Goal: Information Seeking & Learning: Learn about a topic

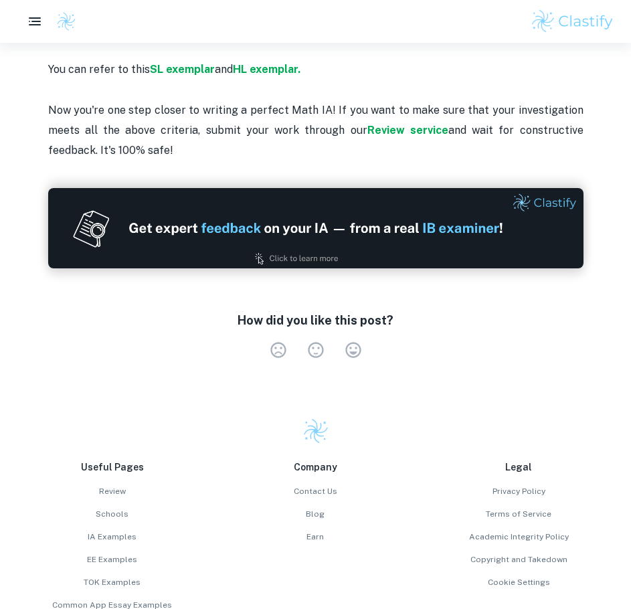
scroll to position [3010, 0]
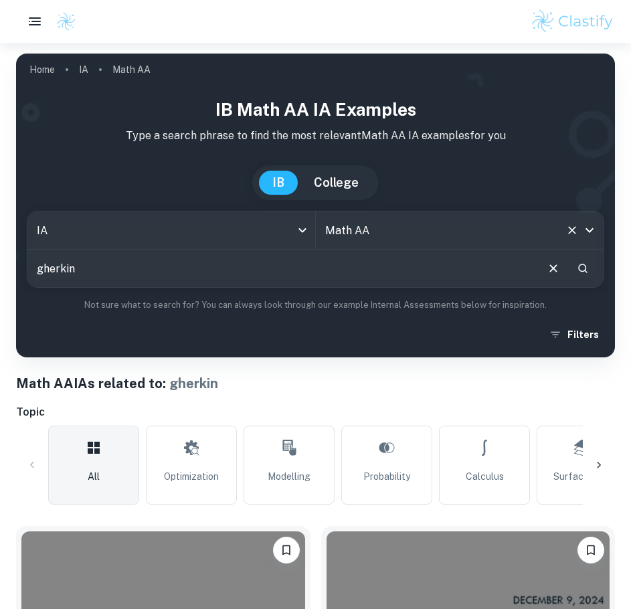
click at [462, 233] on input "Math AA" at bounding box center [441, 229] width 239 height 25
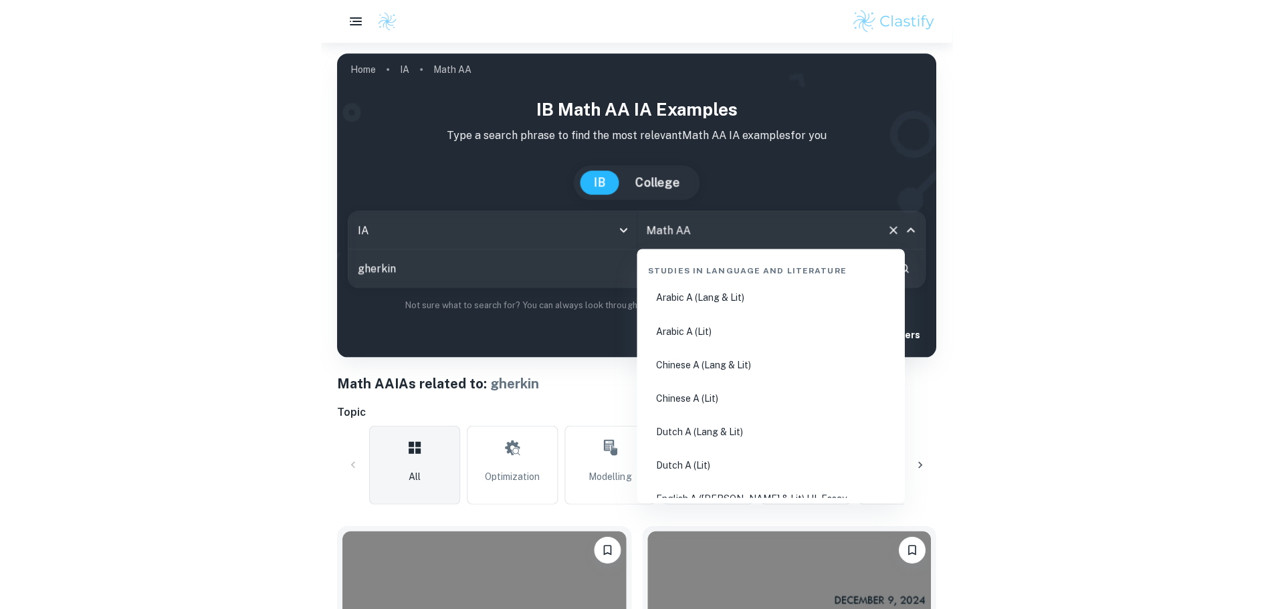
scroll to position [2158, 0]
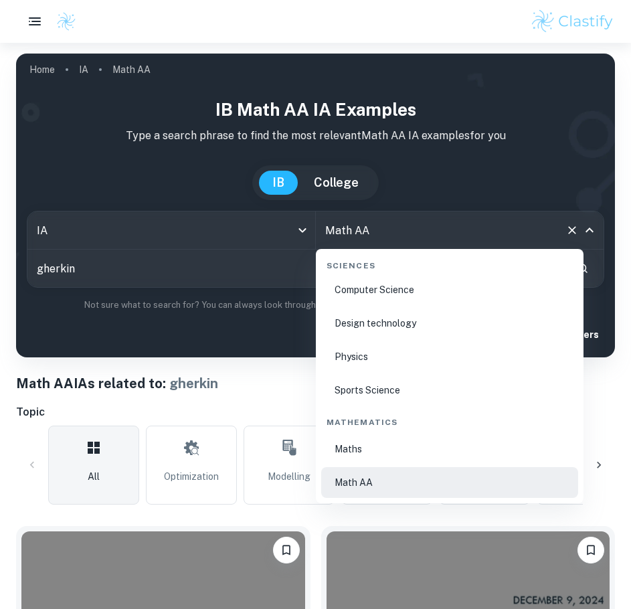
click at [463, 233] on input "Math AA" at bounding box center [441, 229] width 239 height 25
click at [466, 233] on input "Math AA" at bounding box center [441, 229] width 239 height 25
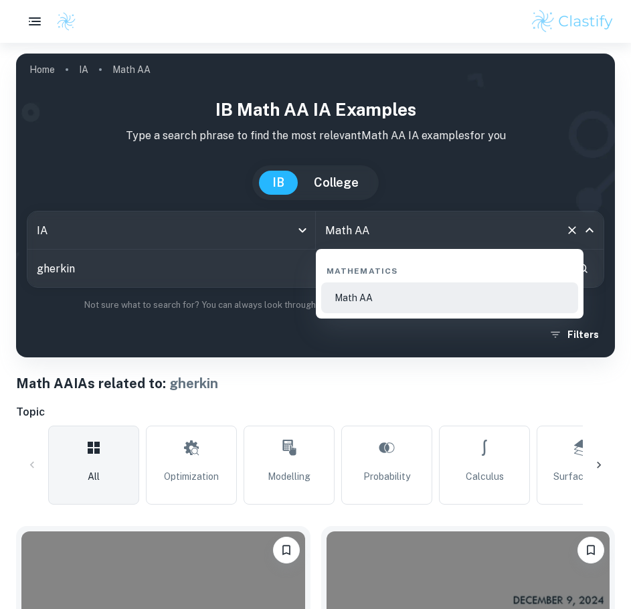
click at [371, 291] on li "Math AA" at bounding box center [449, 297] width 257 height 31
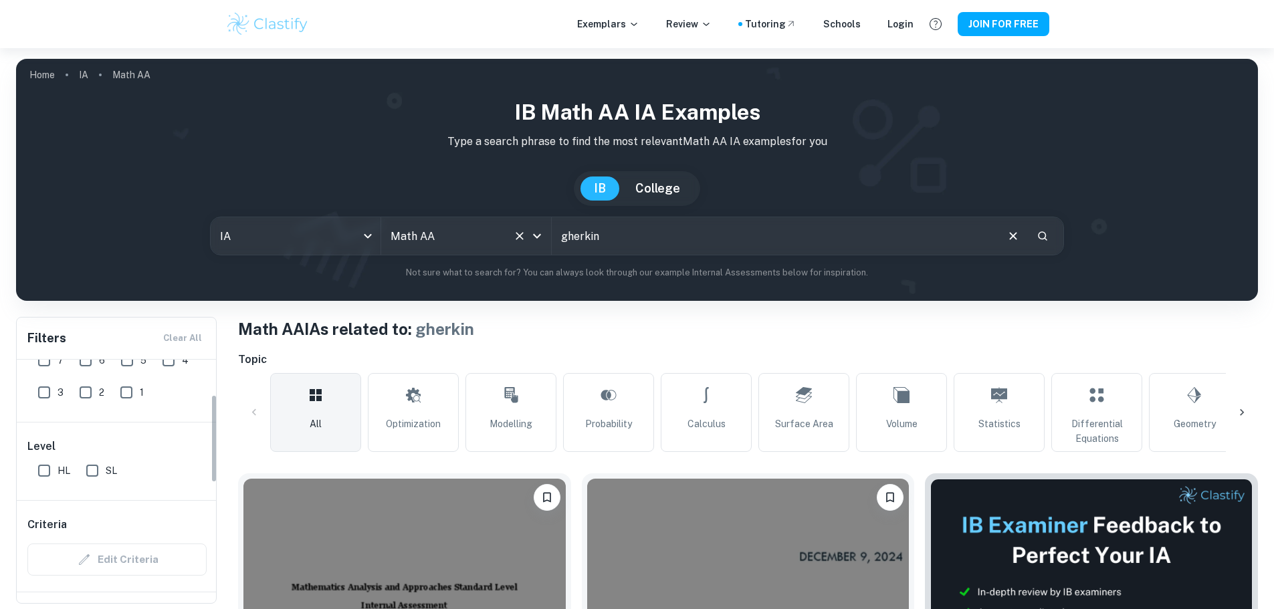
scroll to position [134, 0]
type input "Math AA"
click at [51, 384] on input "HL" at bounding box center [44, 384] width 27 height 27
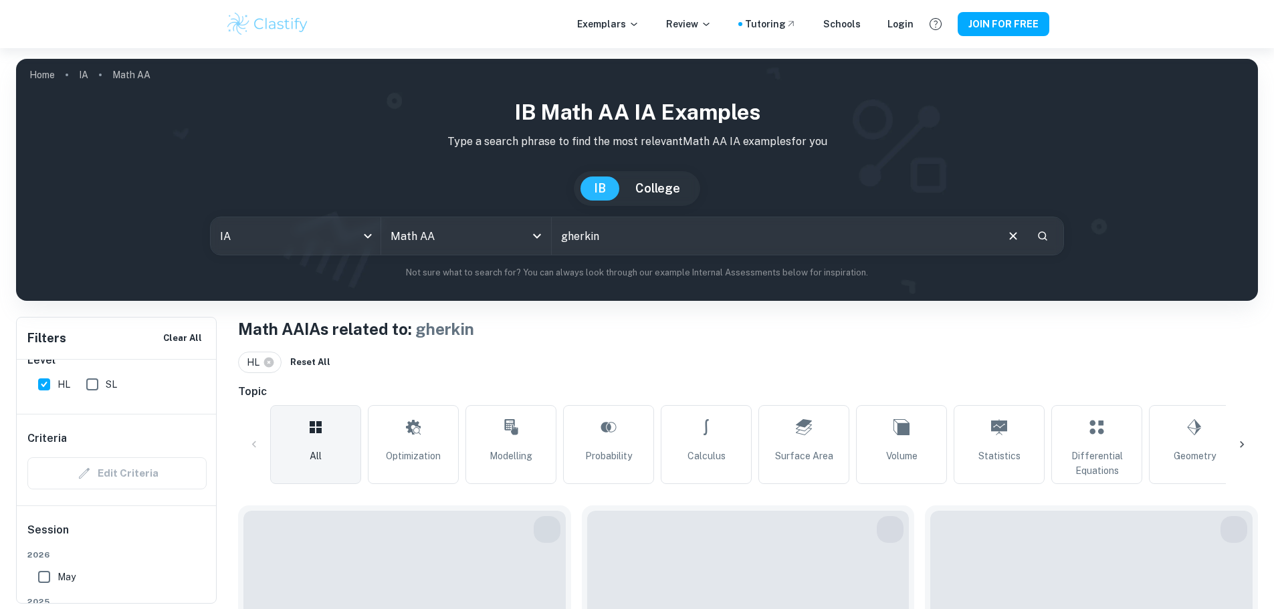
click at [48, 385] on input "HL" at bounding box center [44, 384] width 27 height 27
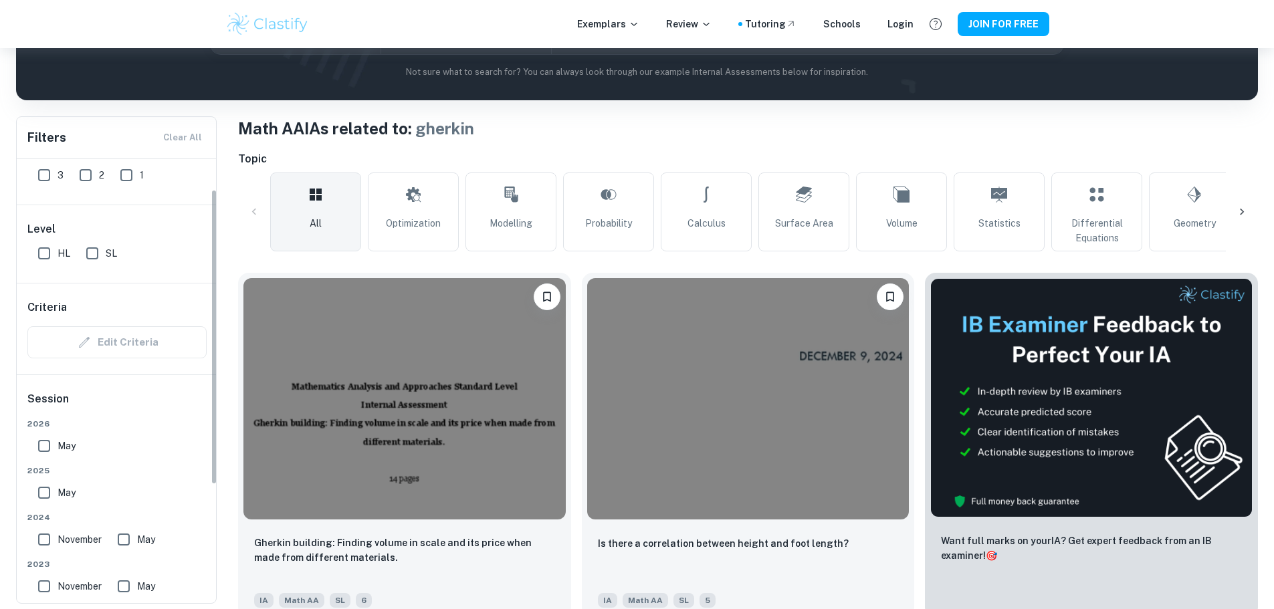
scroll to position [0, 0]
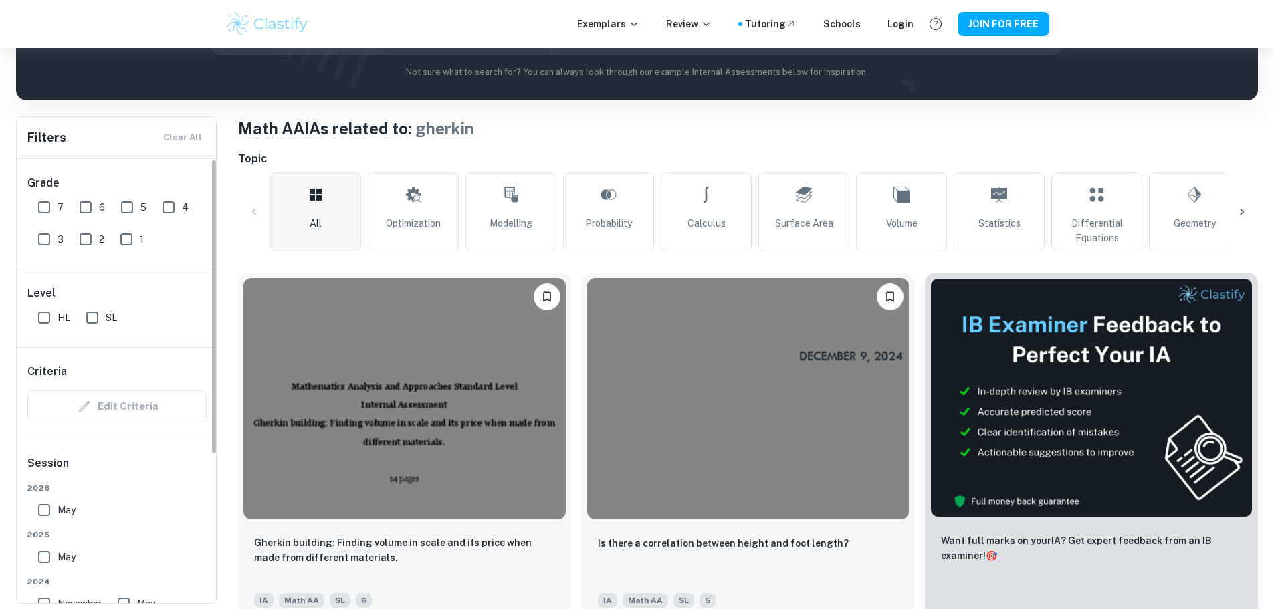
click at [39, 316] on input "HL" at bounding box center [44, 317] width 27 height 27
checkbox input "true"
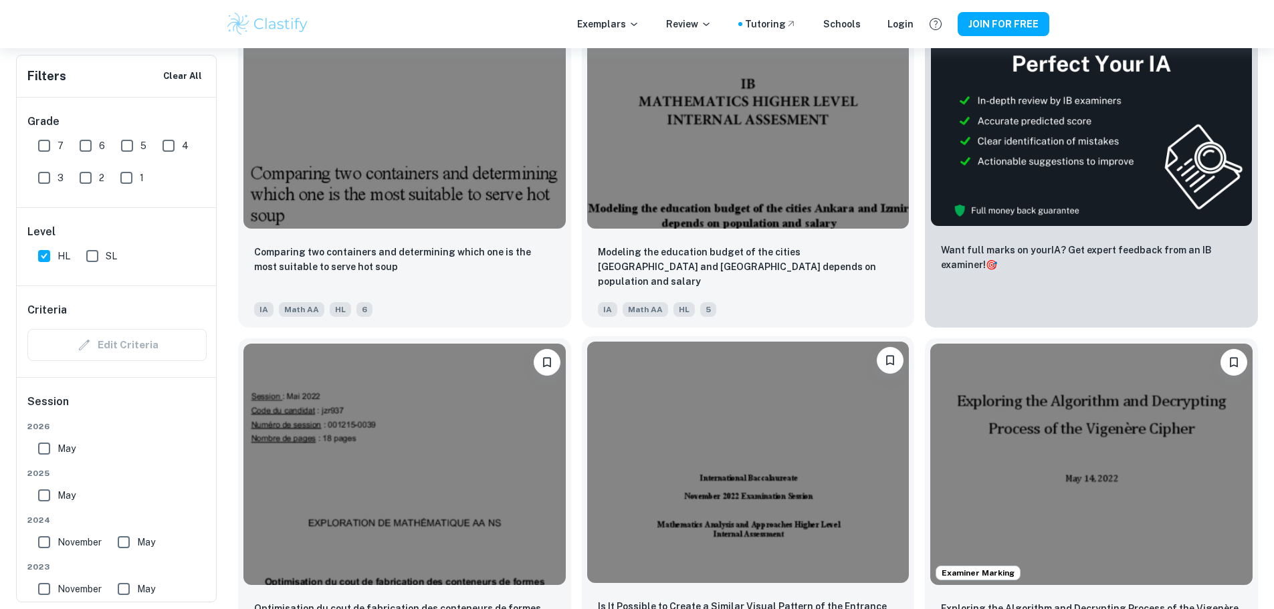
scroll to position [401, 0]
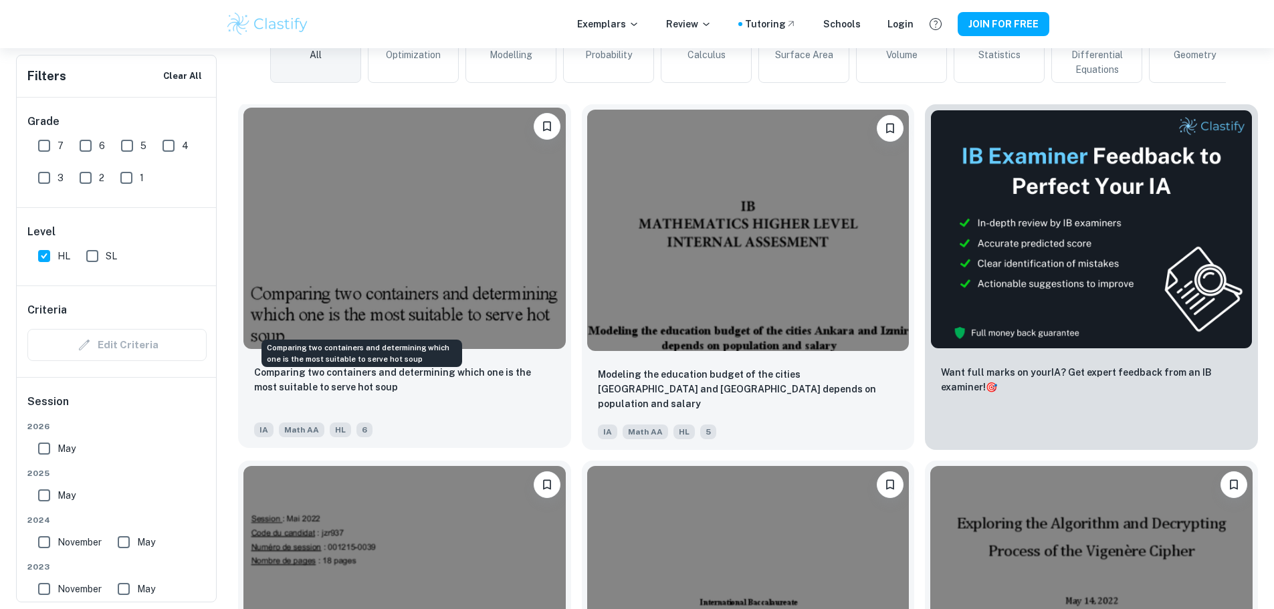
click at [389, 365] on p "Comparing two containers and determining which one is the most suitable to serv…" at bounding box center [404, 379] width 301 height 29
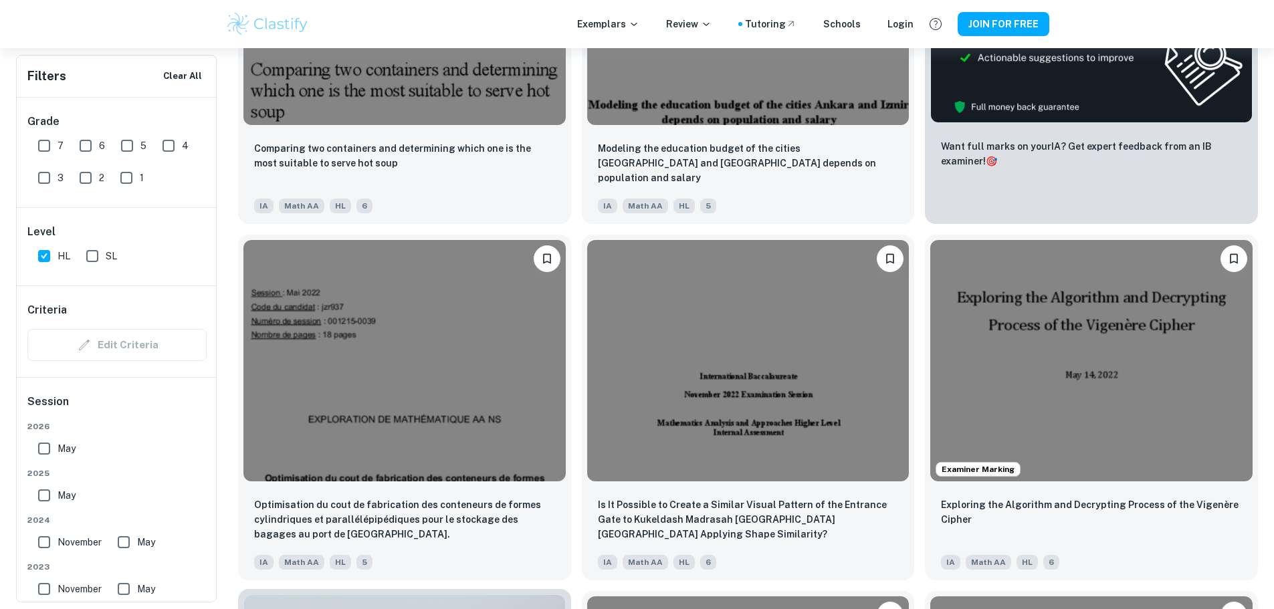
scroll to position [626, 0]
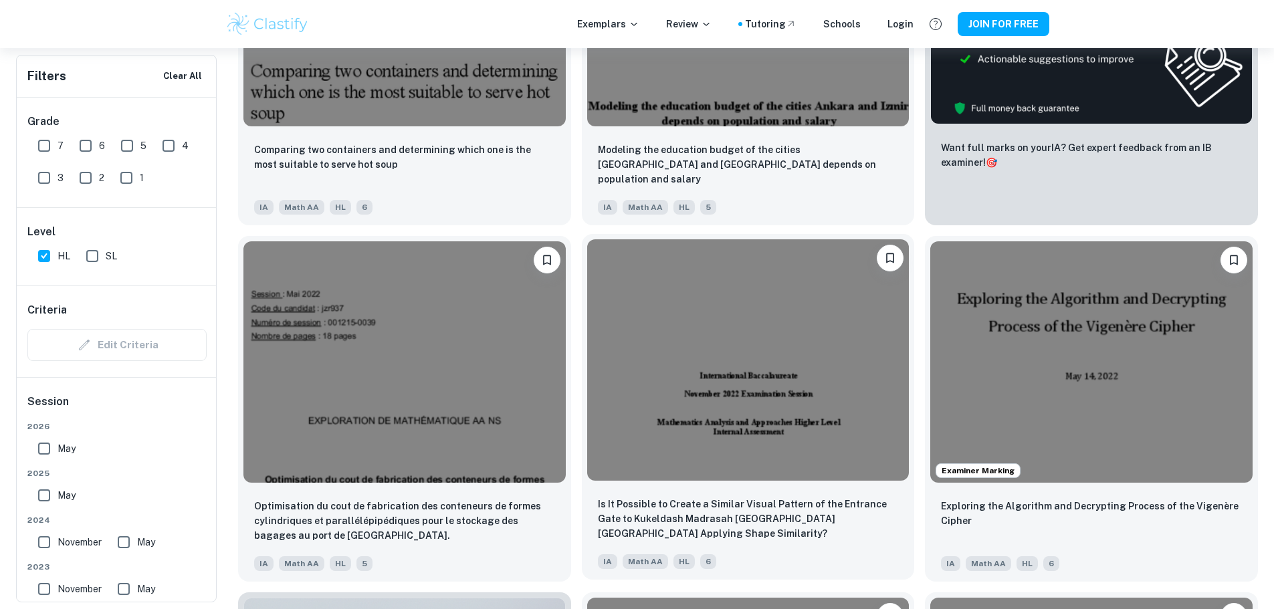
click at [598, 497] on p "Is It Possible to Create a Similar Visual Pattern of the Entrance Gate to Kukel…" at bounding box center [748, 519] width 301 height 44
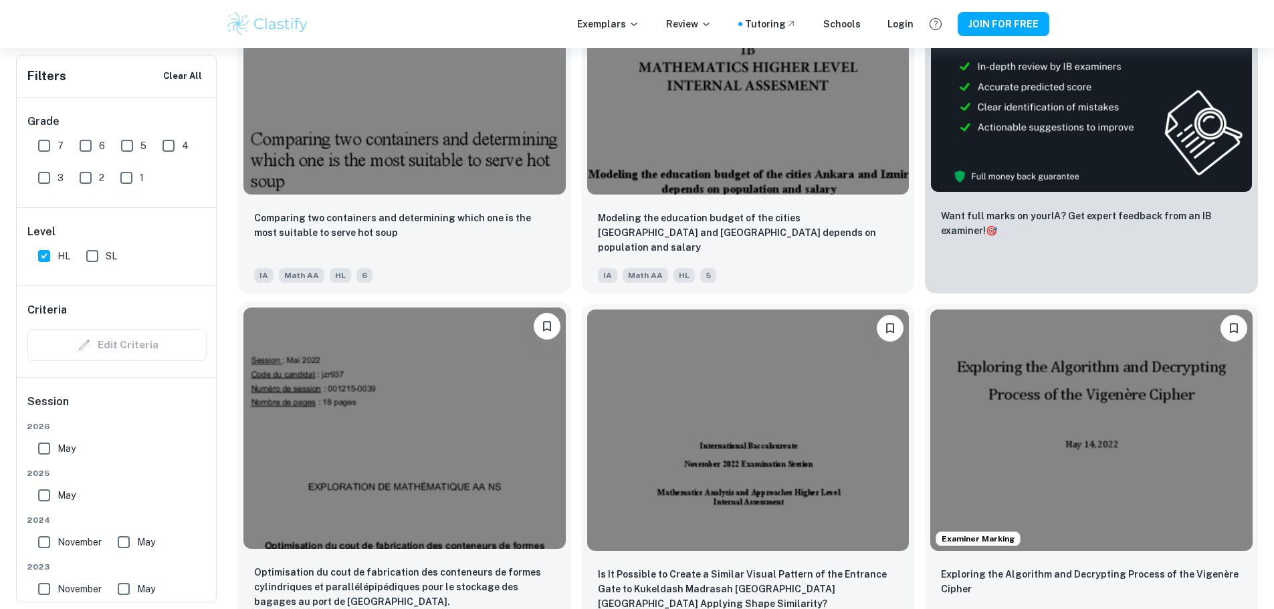
scroll to position [492, 0]
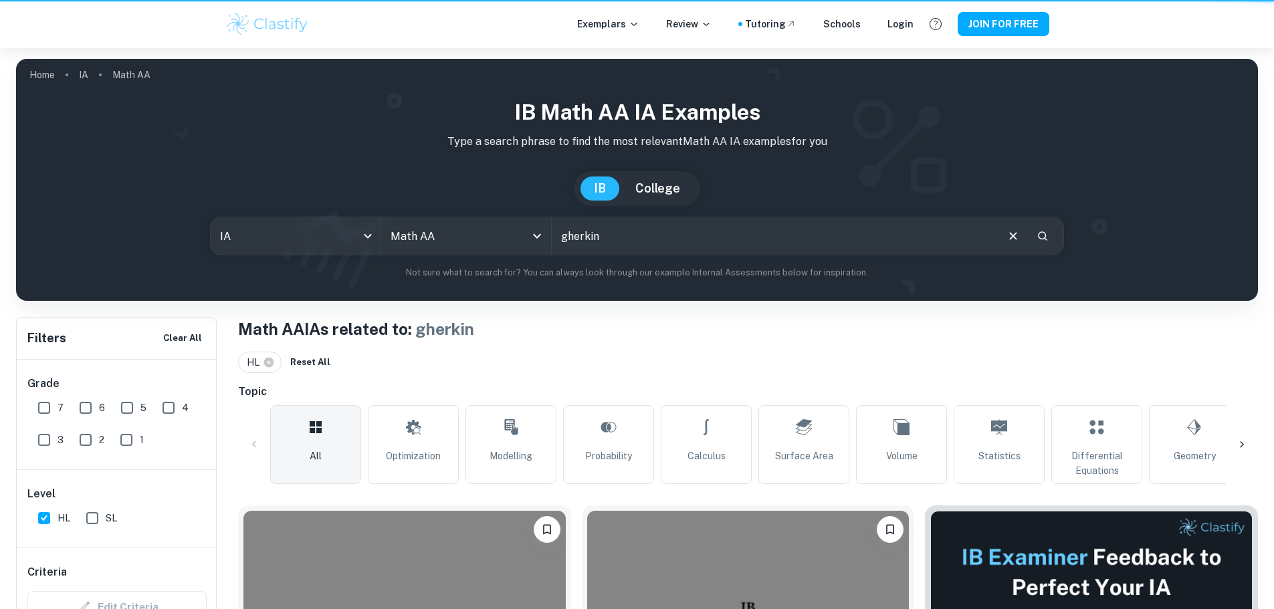
scroll to position [492, 0]
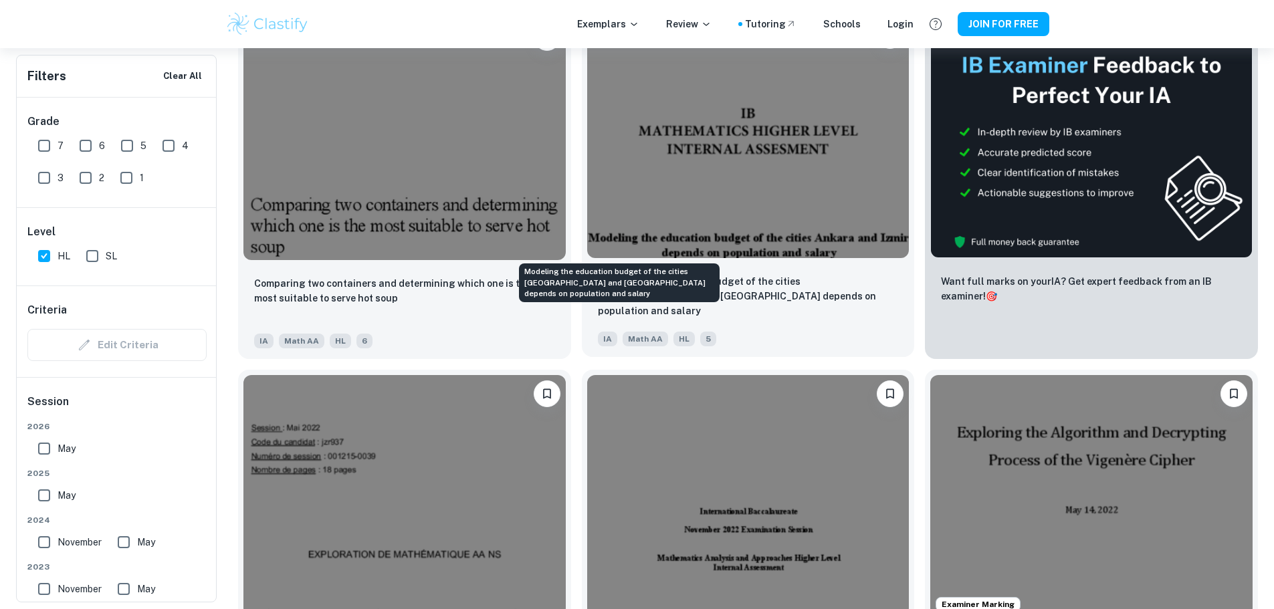
click at [630, 274] on p "Modeling the education budget of the cities [GEOGRAPHIC_DATA] and [GEOGRAPHIC_D…" at bounding box center [748, 296] width 301 height 44
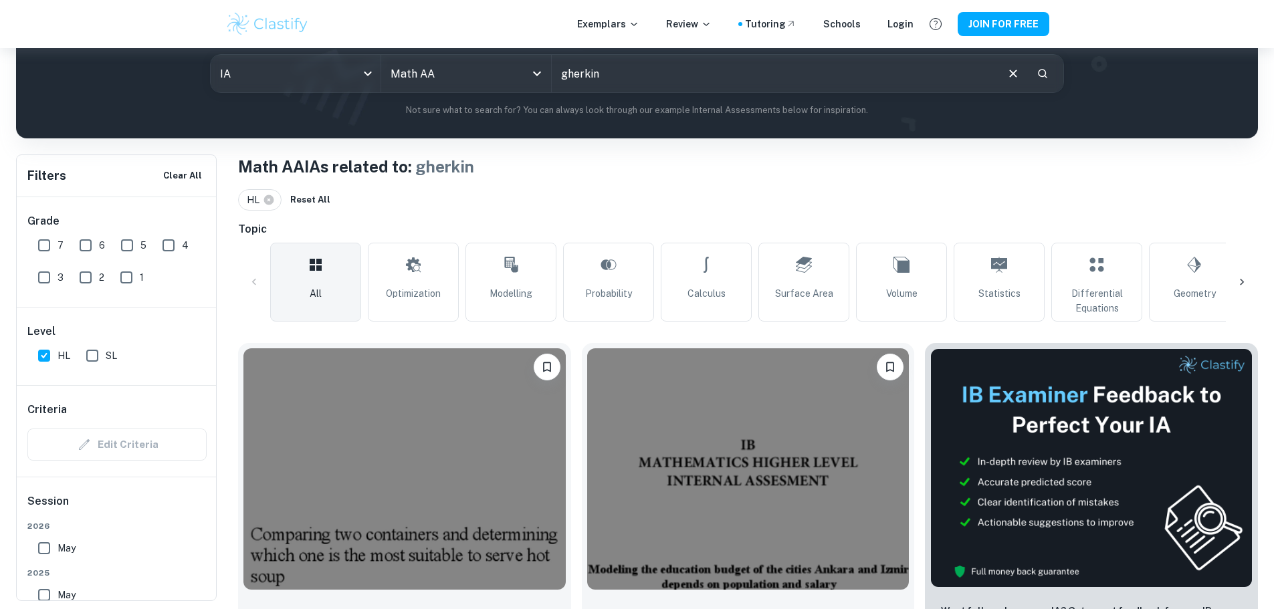
scroll to position [158, 0]
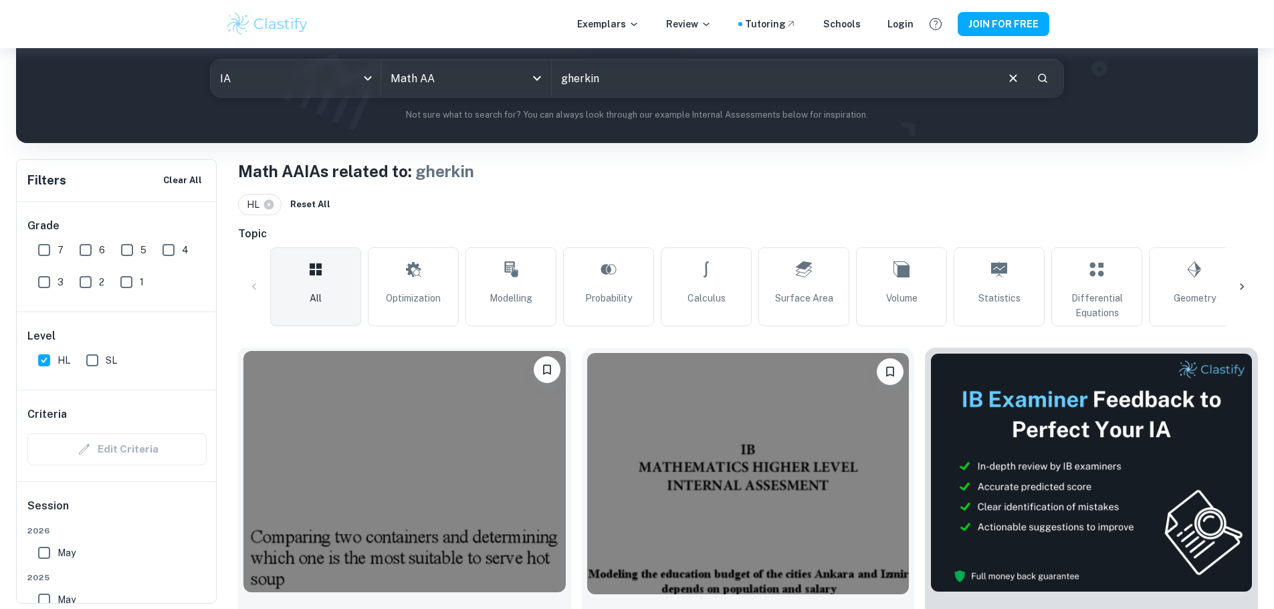
click at [364, 479] on img at bounding box center [404, 471] width 322 height 241
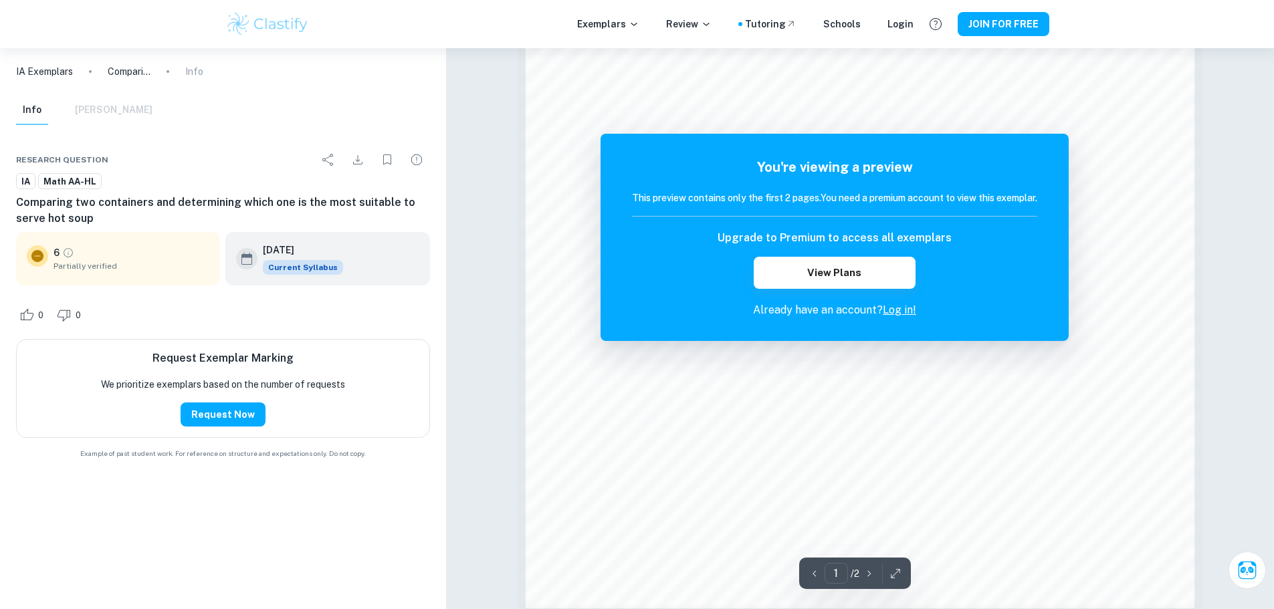
scroll to position [1282, 0]
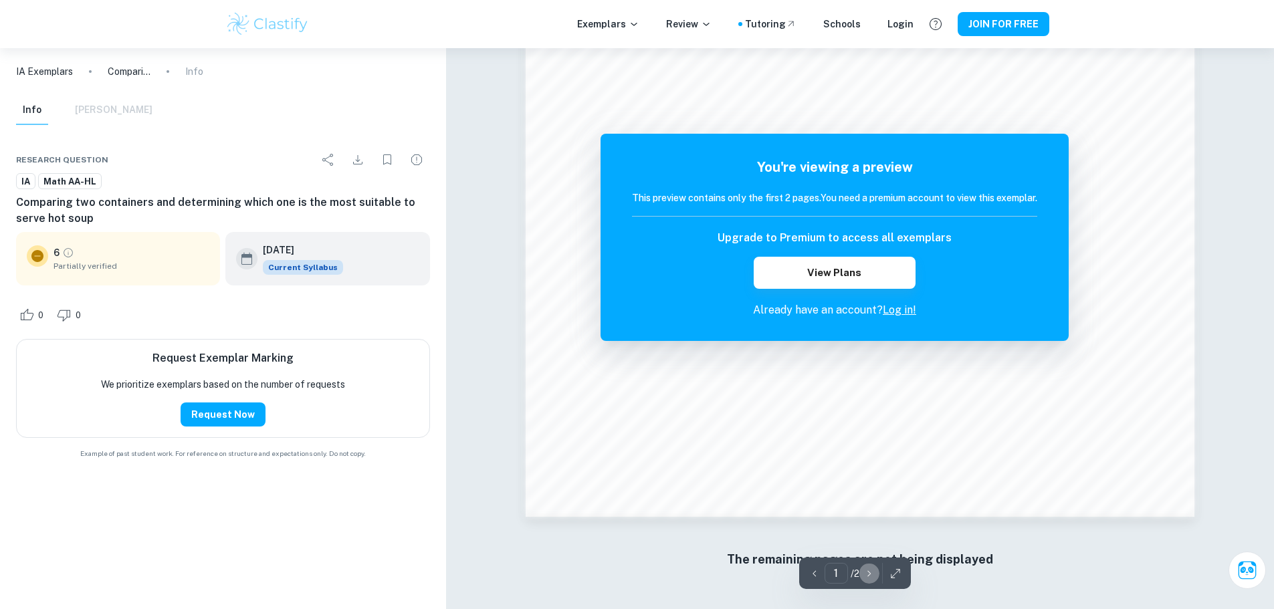
click at [630, 568] on icon "button" at bounding box center [869, 573] width 13 height 13
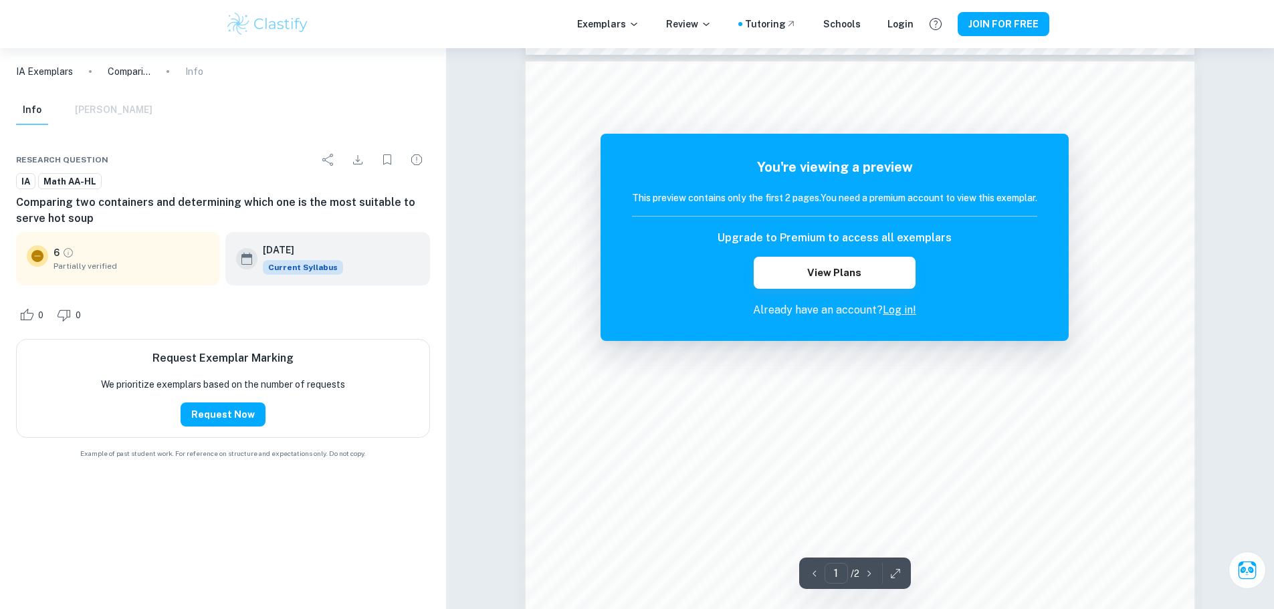
click at [630, 308] on link "Log in!" at bounding box center [899, 310] width 33 height 13
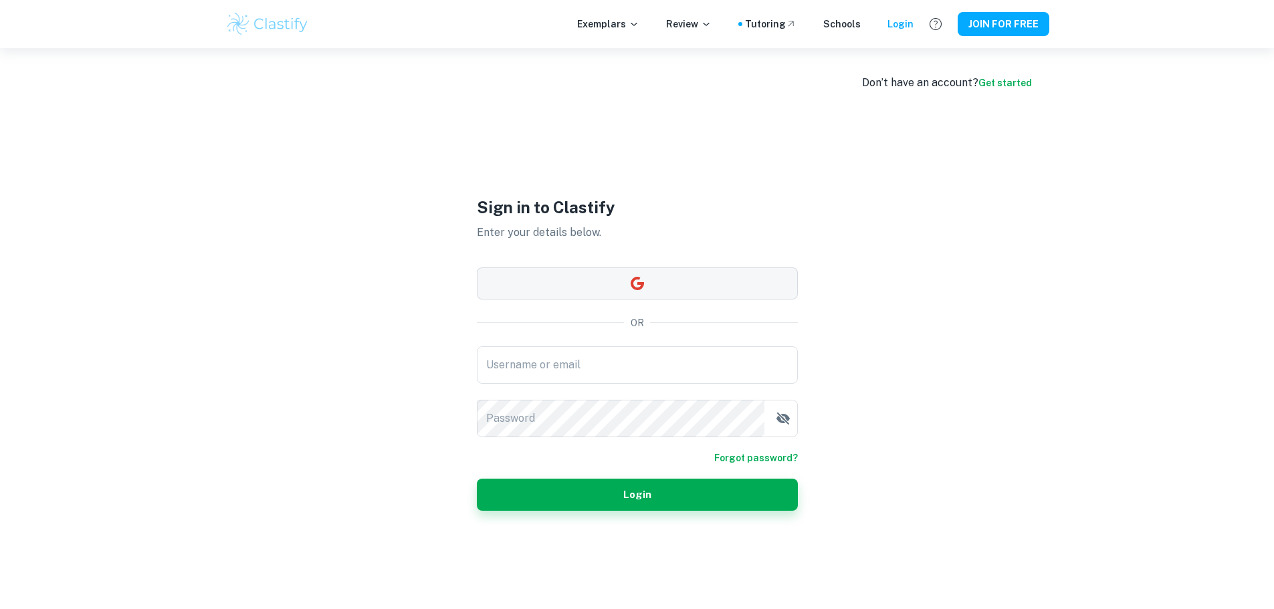
type input "[EMAIL_ADDRESS][DOMAIN_NAME]"
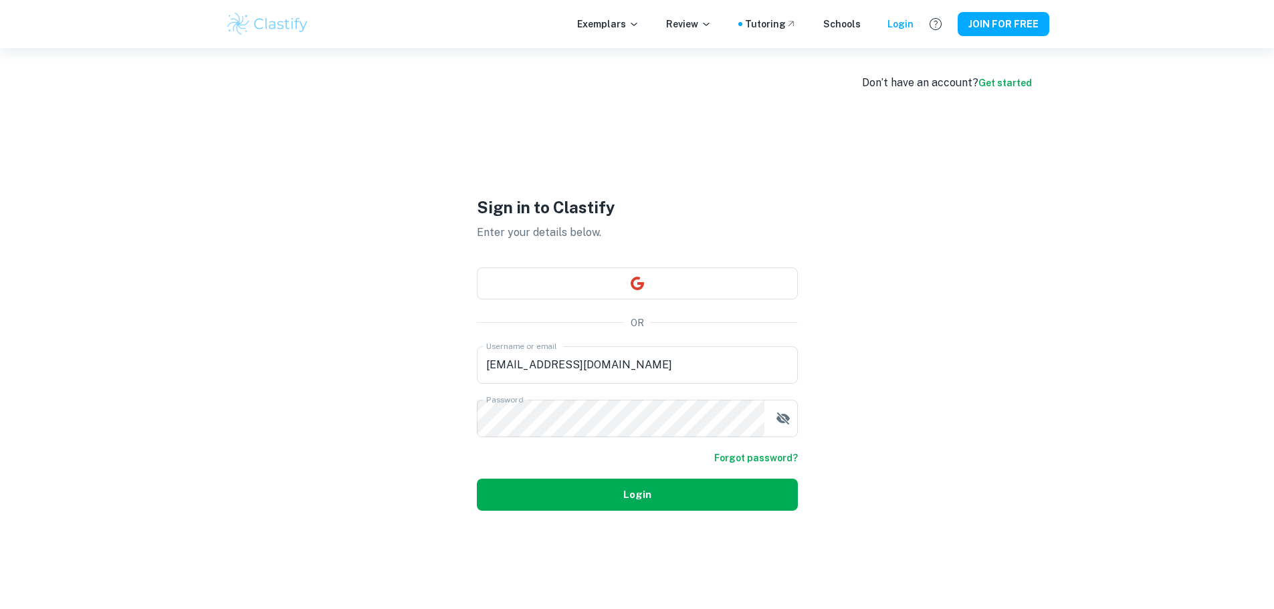
click at [630, 492] on button "Login" at bounding box center [637, 495] width 321 height 32
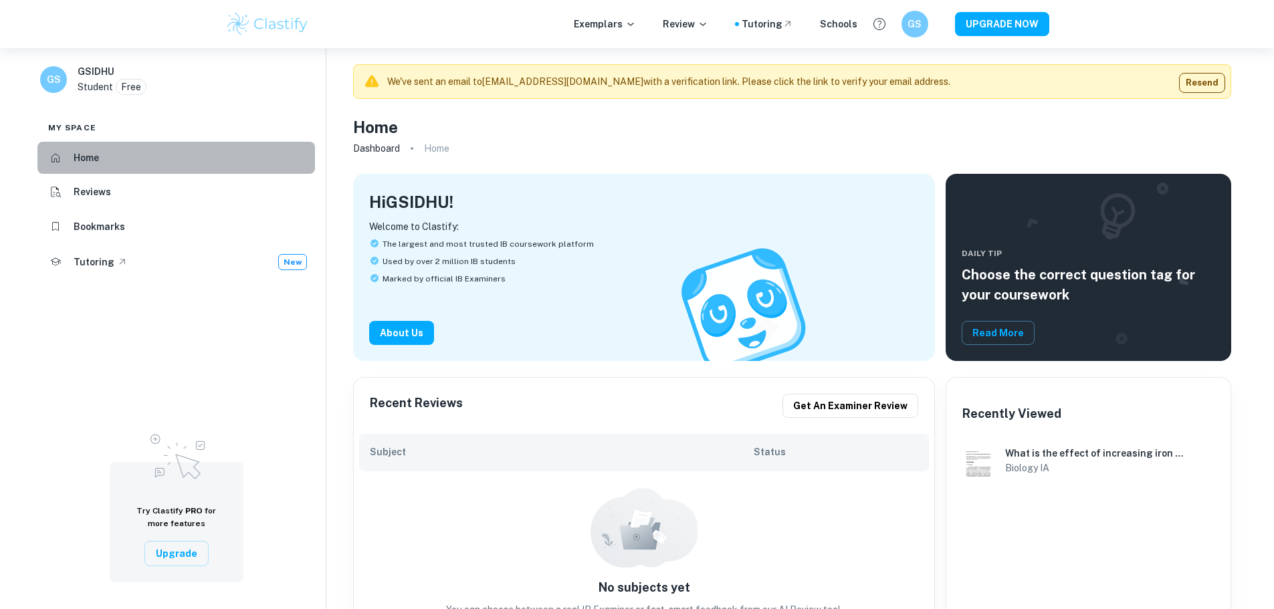
click at [153, 165] on li "Home" at bounding box center [176, 158] width 278 height 32
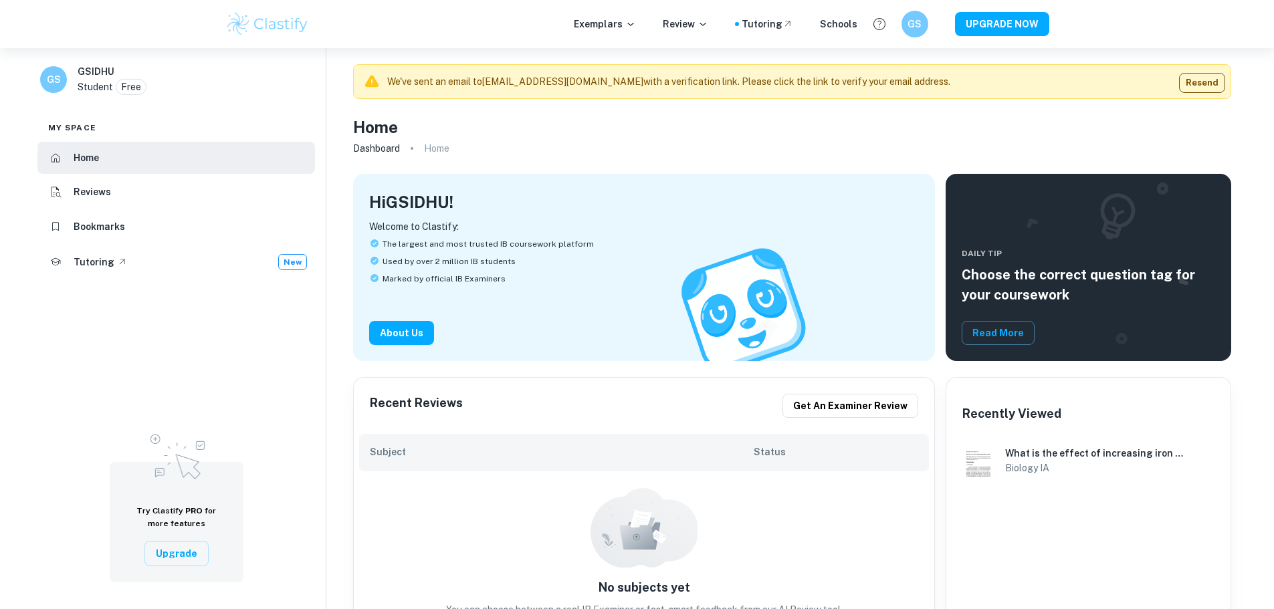
scroll to position [201, 0]
click at [618, 19] on p "Exemplars" at bounding box center [605, 24] width 62 height 15
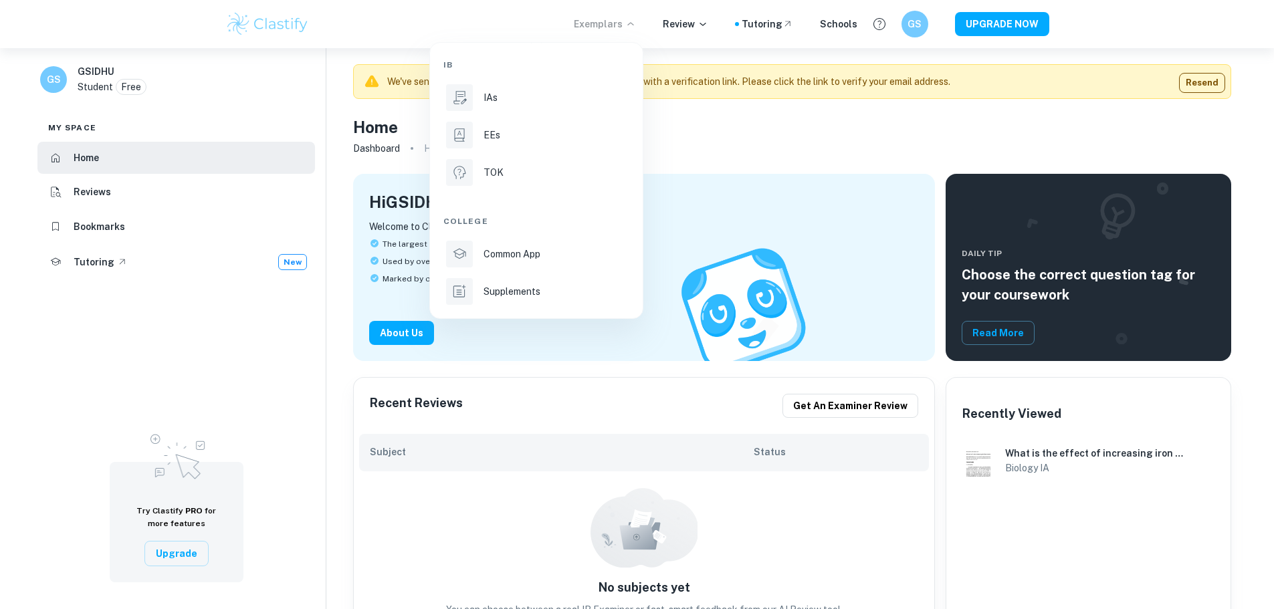
drag, startPoint x: 493, startPoint y: 101, endPoint x: 502, endPoint y: 106, distance: 10.5
click at [493, 101] on p "IAs" at bounding box center [491, 97] width 14 height 15
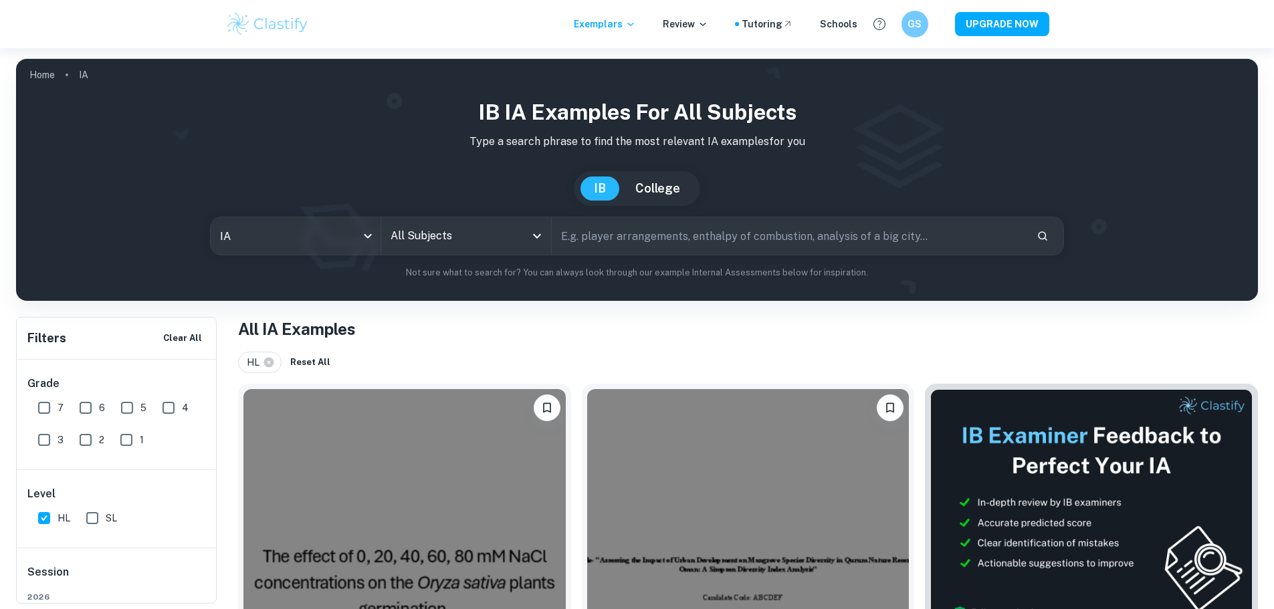
click at [595, 234] on input "text" at bounding box center [789, 235] width 474 height 37
type input "Maths AA"
click at [470, 217] on div "IA ia All Subjects All Subjects Maths AA ​" at bounding box center [637, 236] width 855 height 39
click at [476, 227] on input "All Subjects" at bounding box center [456, 235] width 138 height 25
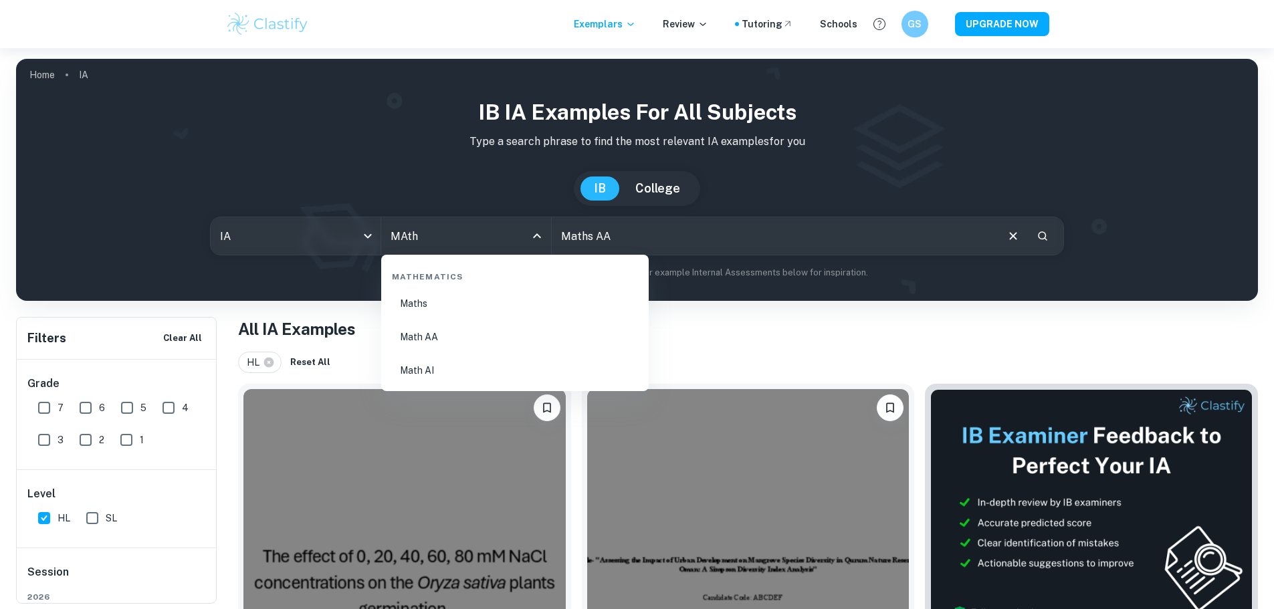
type input "MAt"
click at [488, 333] on li "Math AA" at bounding box center [515, 337] width 257 height 31
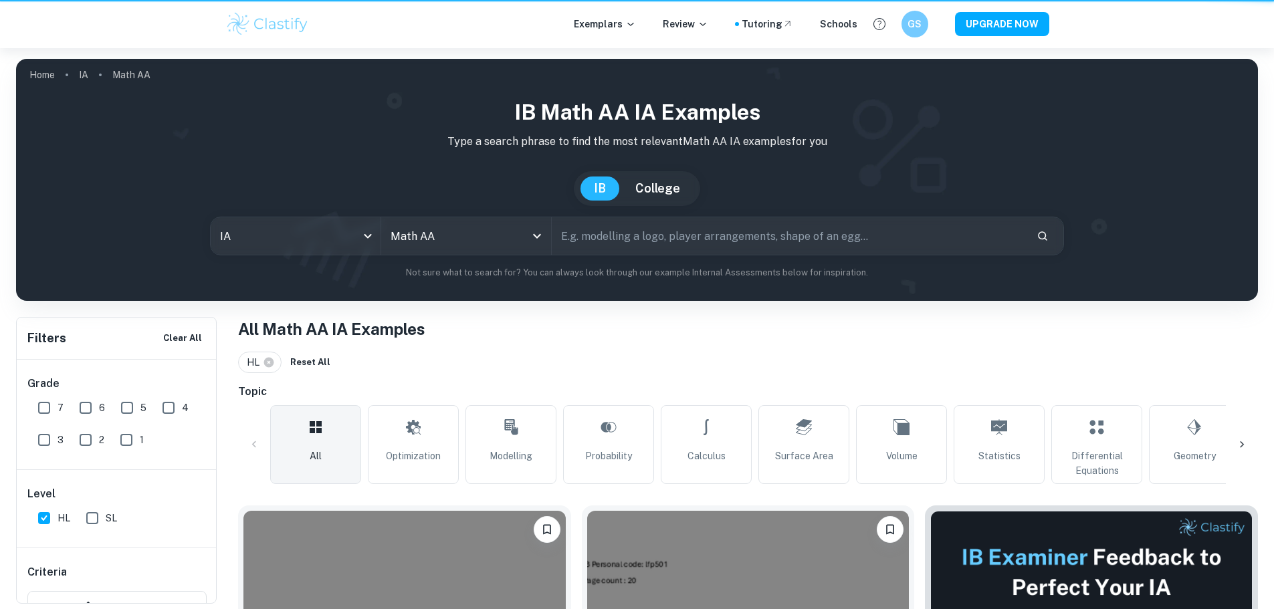
click at [599, 244] on input "text" at bounding box center [789, 235] width 474 height 37
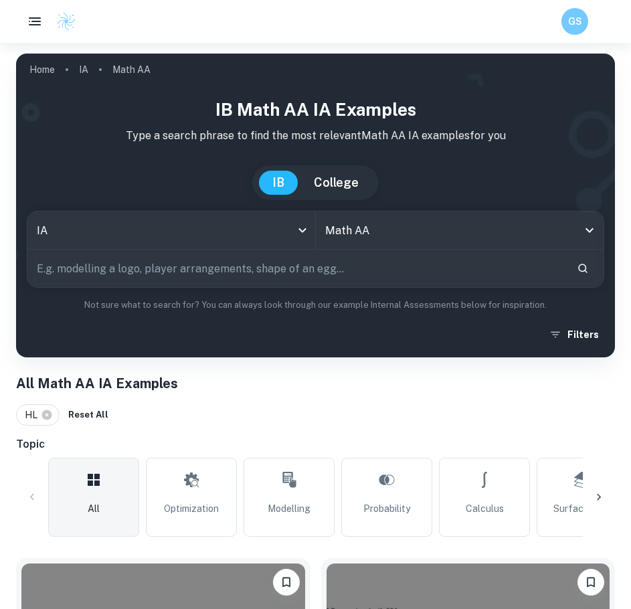
paste input "How can integration be used to estimate the total volume of Baltimore Tower by …"
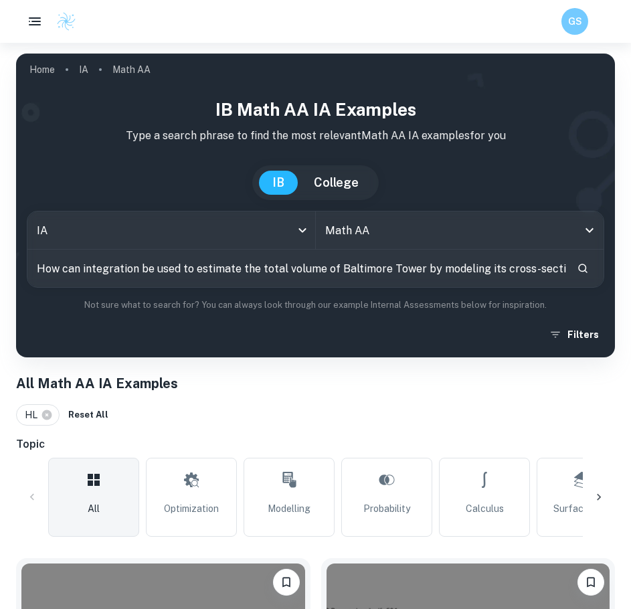
scroll to position [0, 223]
type input "How can integration be used to estimate the total volume of Baltimore Tower by …"
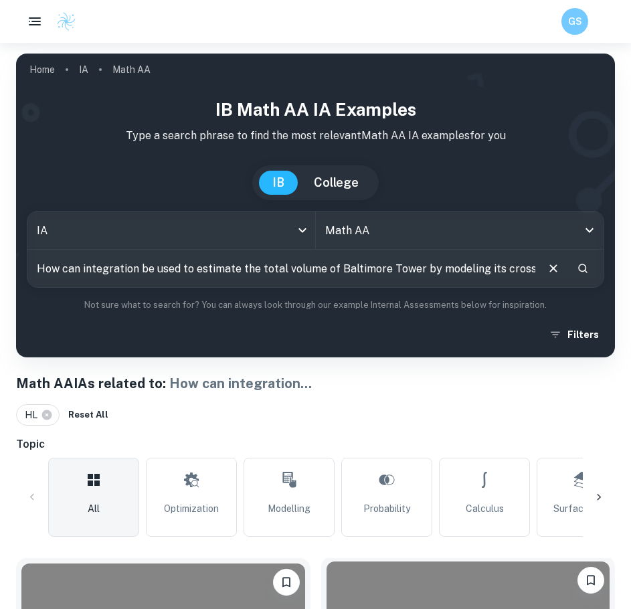
scroll to position [334, 0]
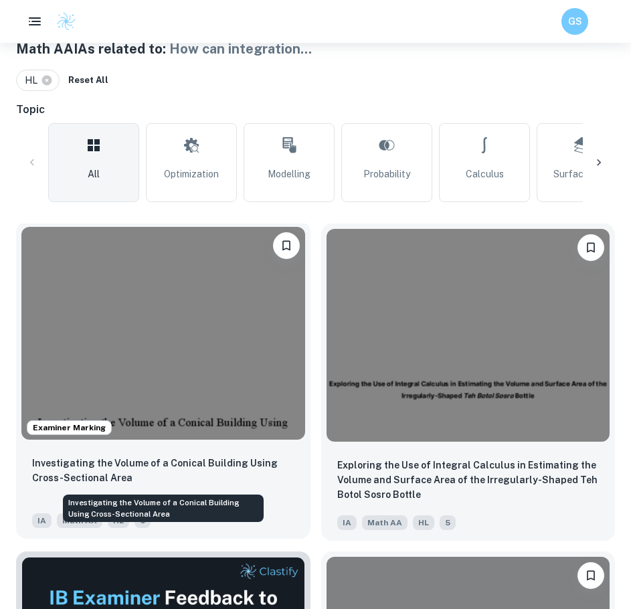
click at [215, 463] on p "Investigating the Volume of a Conical Building Using Cross-Sectional Area" at bounding box center [163, 469] width 262 height 29
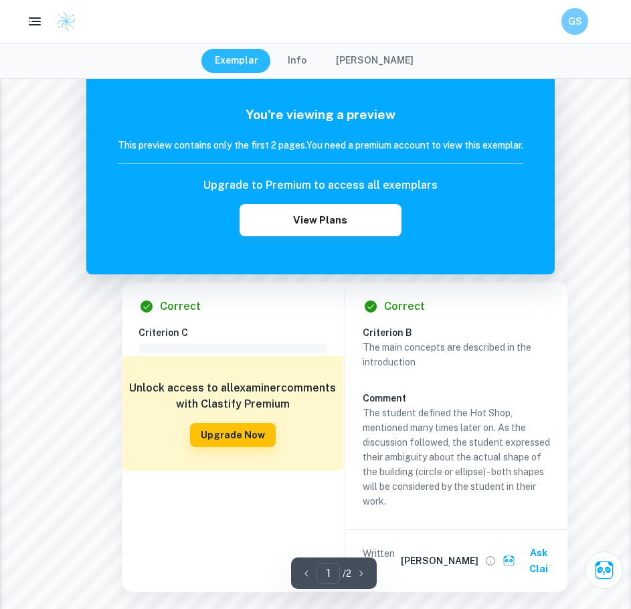
scroll to position [1205, 0]
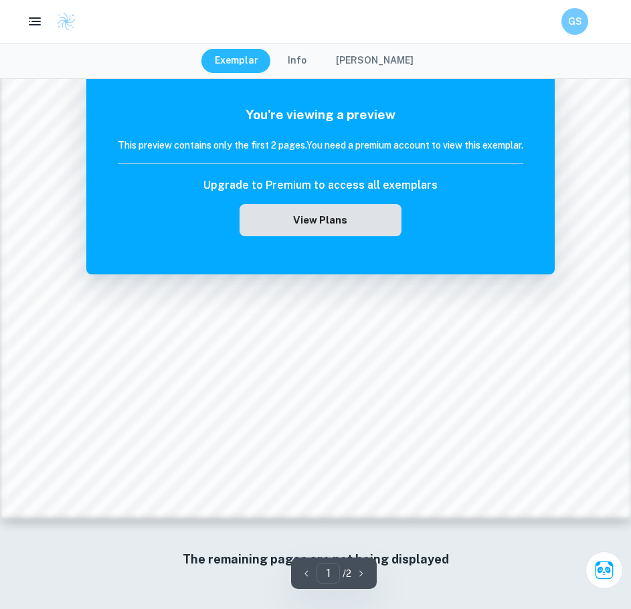
click at [304, 228] on button "View Plans" at bounding box center [320, 220] width 162 height 32
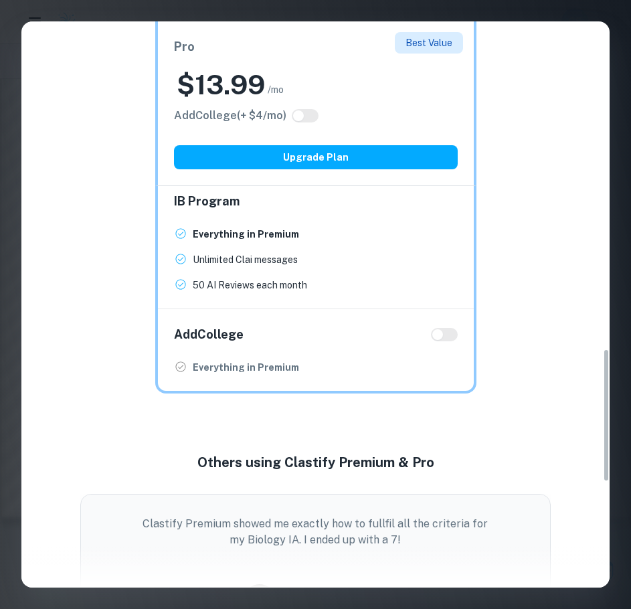
scroll to position [1605, 0]
